Goal: Task Accomplishment & Management: Manage account settings

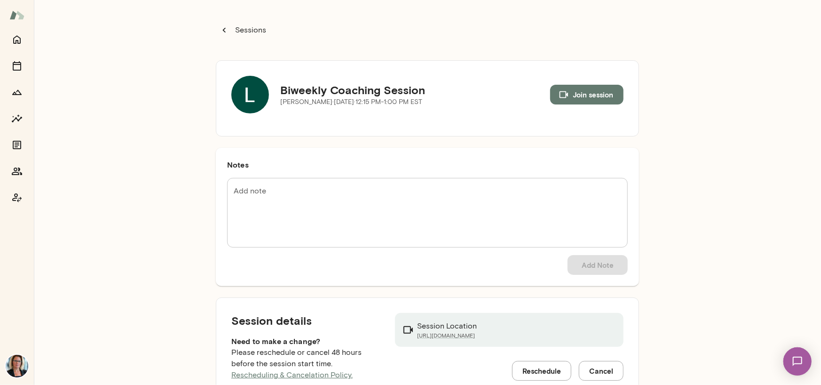
click at [251, 91] on img at bounding box center [250, 95] width 38 height 38
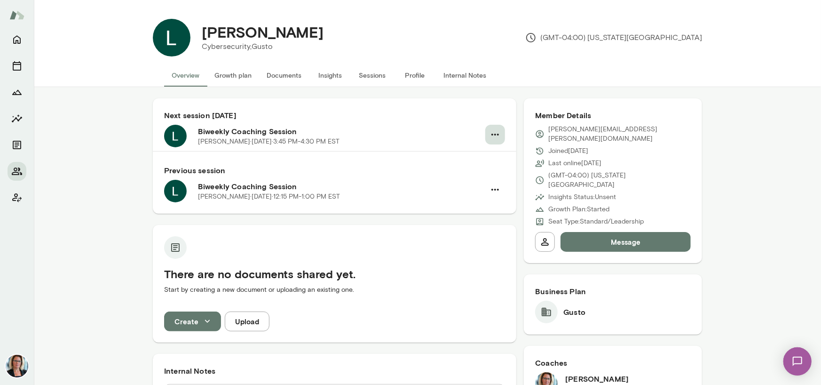
click at [490, 136] on icon "button" at bounding box center [495, 134] width 11 height 11
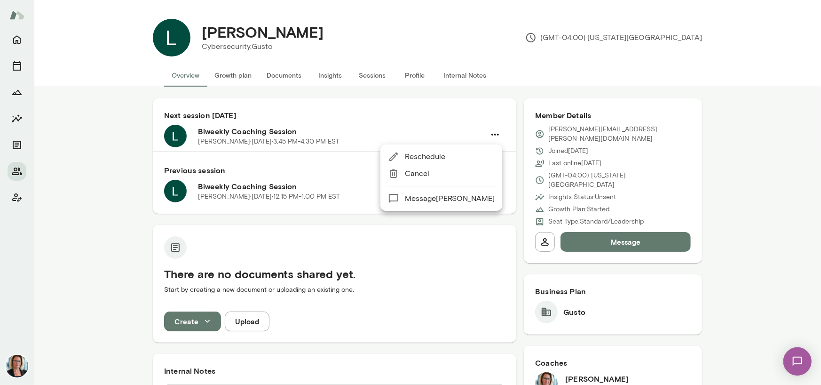
click at [425, 175] on span "Cancel" at bounding box center [450, 173] width 90 height 11
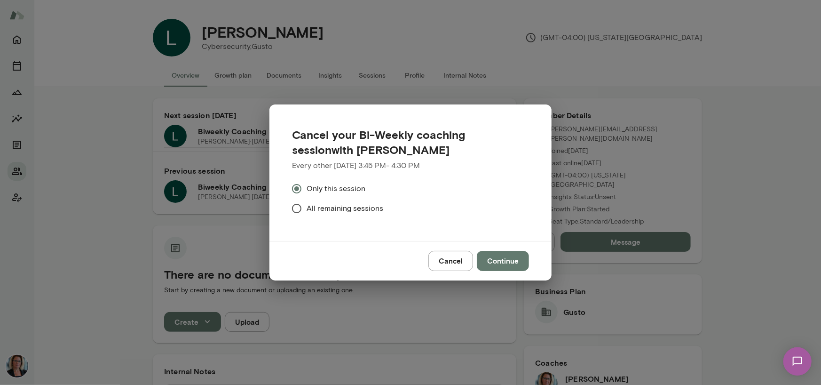
click at [496, 257] on button "Continue" at bounding box center [503, 261] width 52 height 20
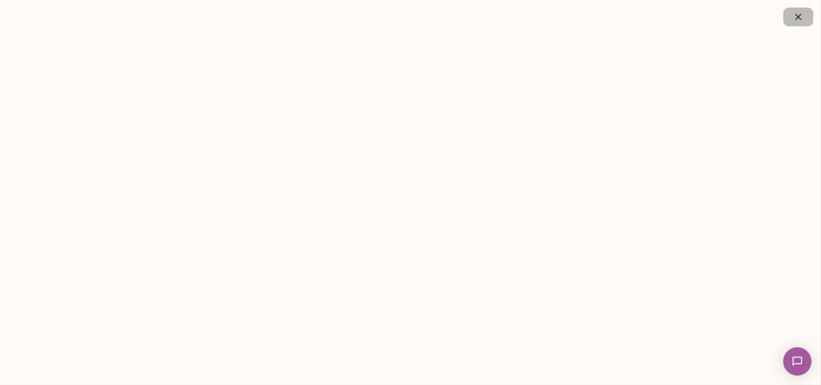
click at [797, 11] on icon "button" at bounding box center [798, 16] width 11 height 11
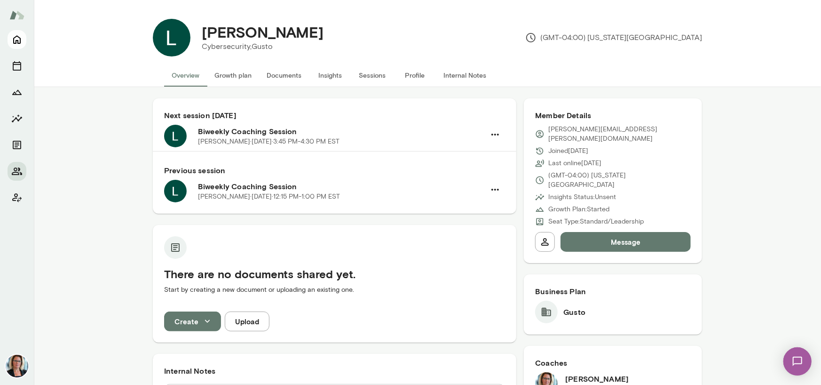
click at [14, 40] on icon "Home" at bounding box center [16, 39] width 11 height 11
